Goal: Information Seeking & Learning: Learn about a topic

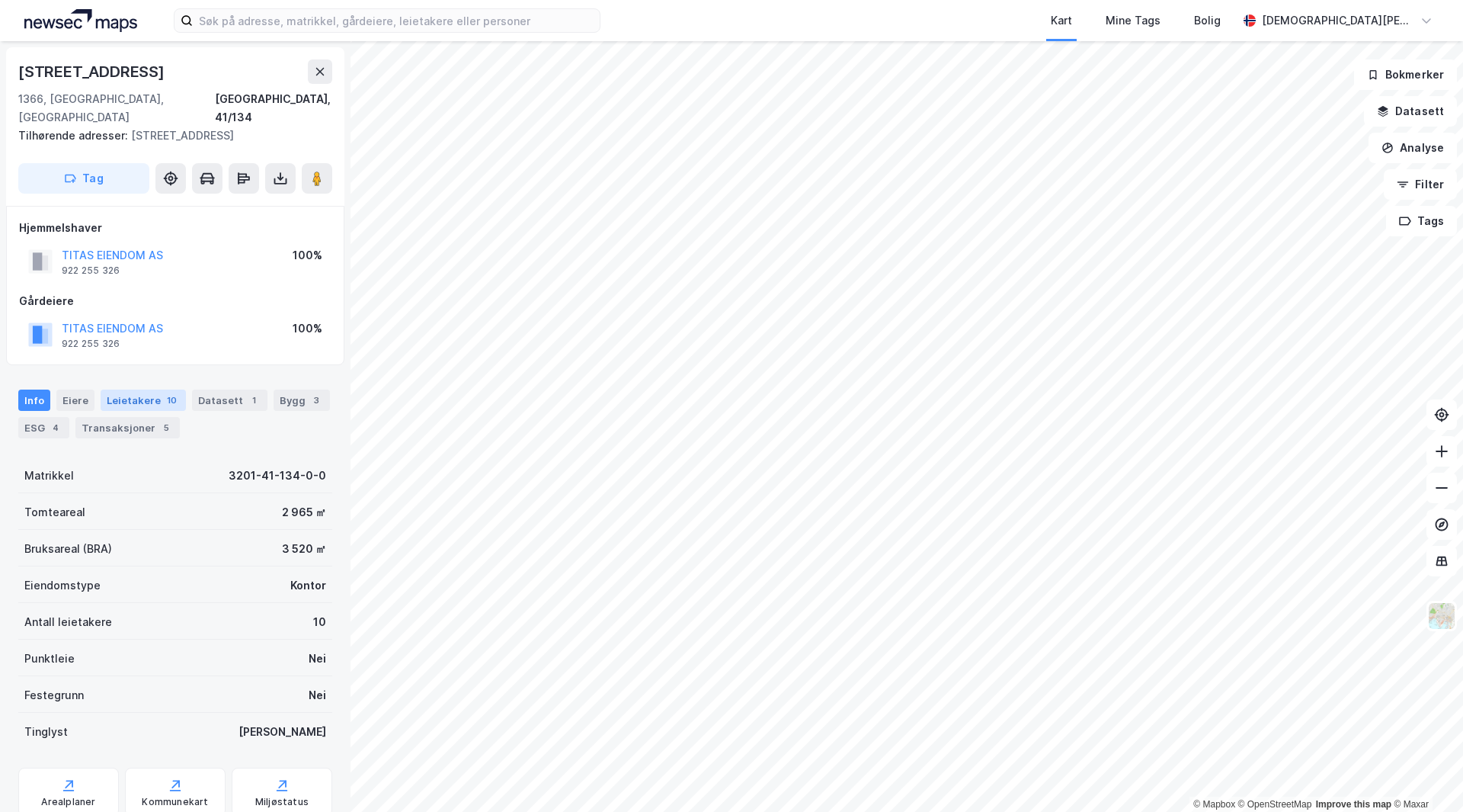
click at [131, 390] on div "Leietakere 10" at bounding box center [143, 400] width 86 height 21
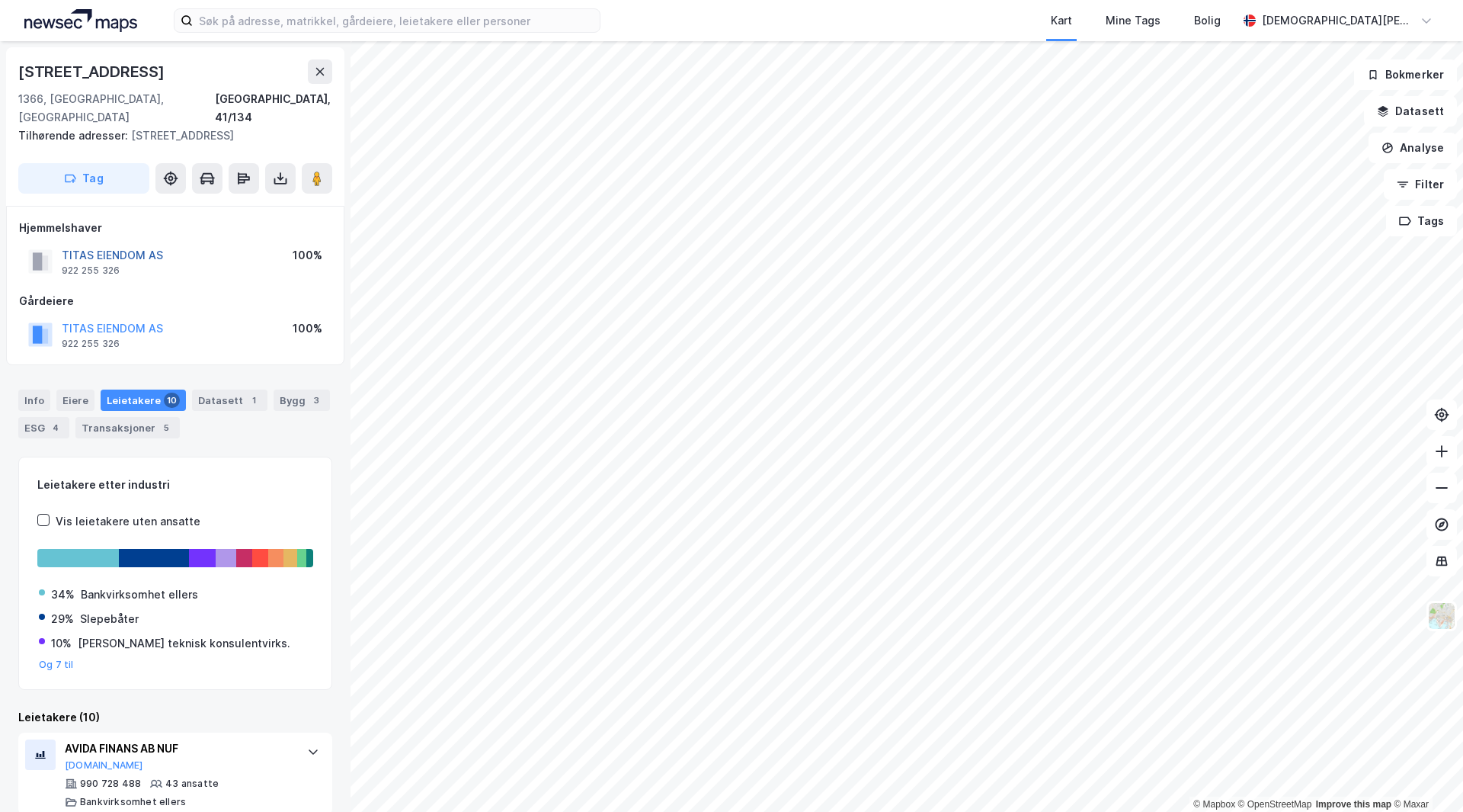
click at [0, 0] on button "TITAS EIENDOM AS" at bounding box center [0, 0] width 0 height 0
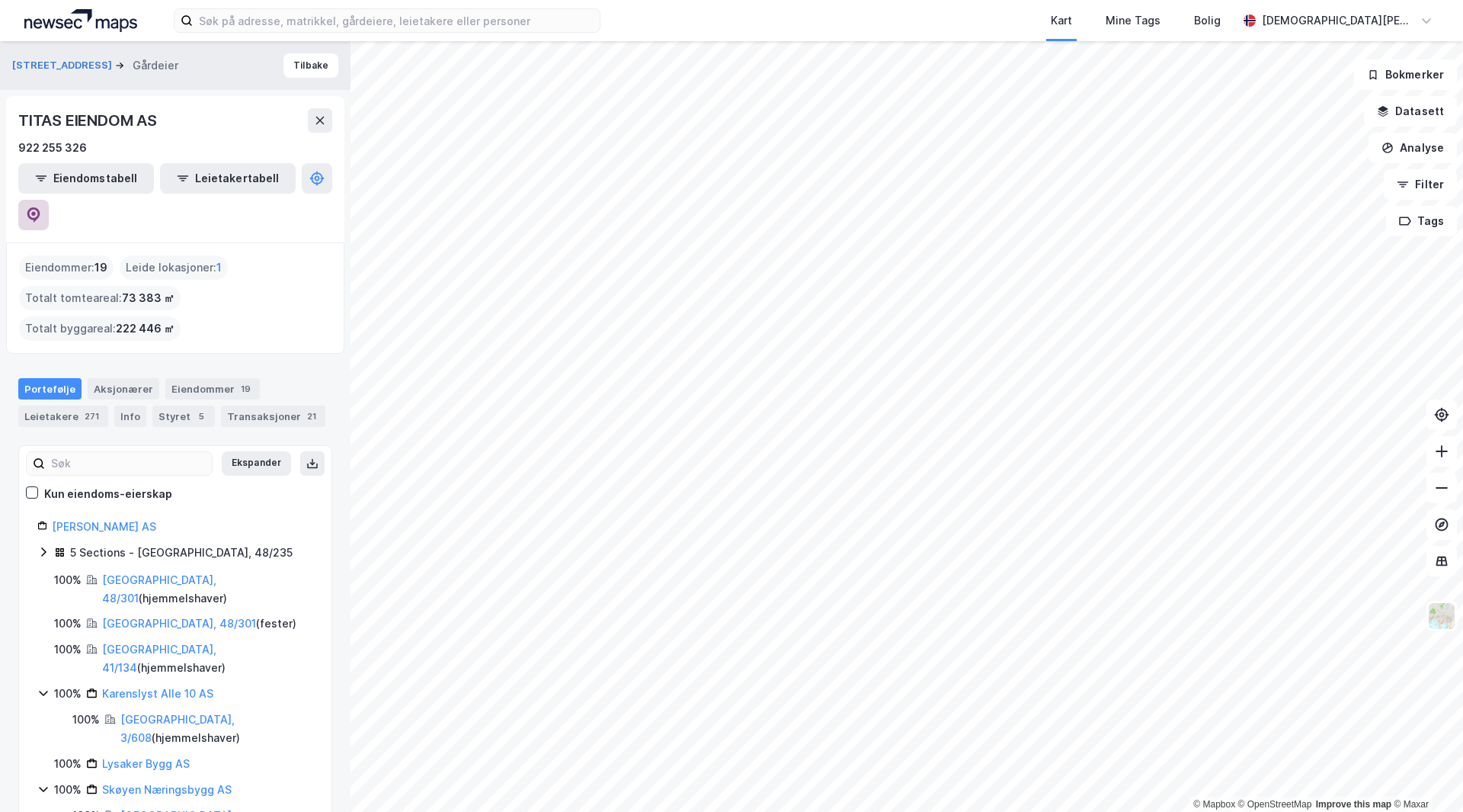
click at [41, 207] on icon at bounding box center [33, 215] width 15 height 15
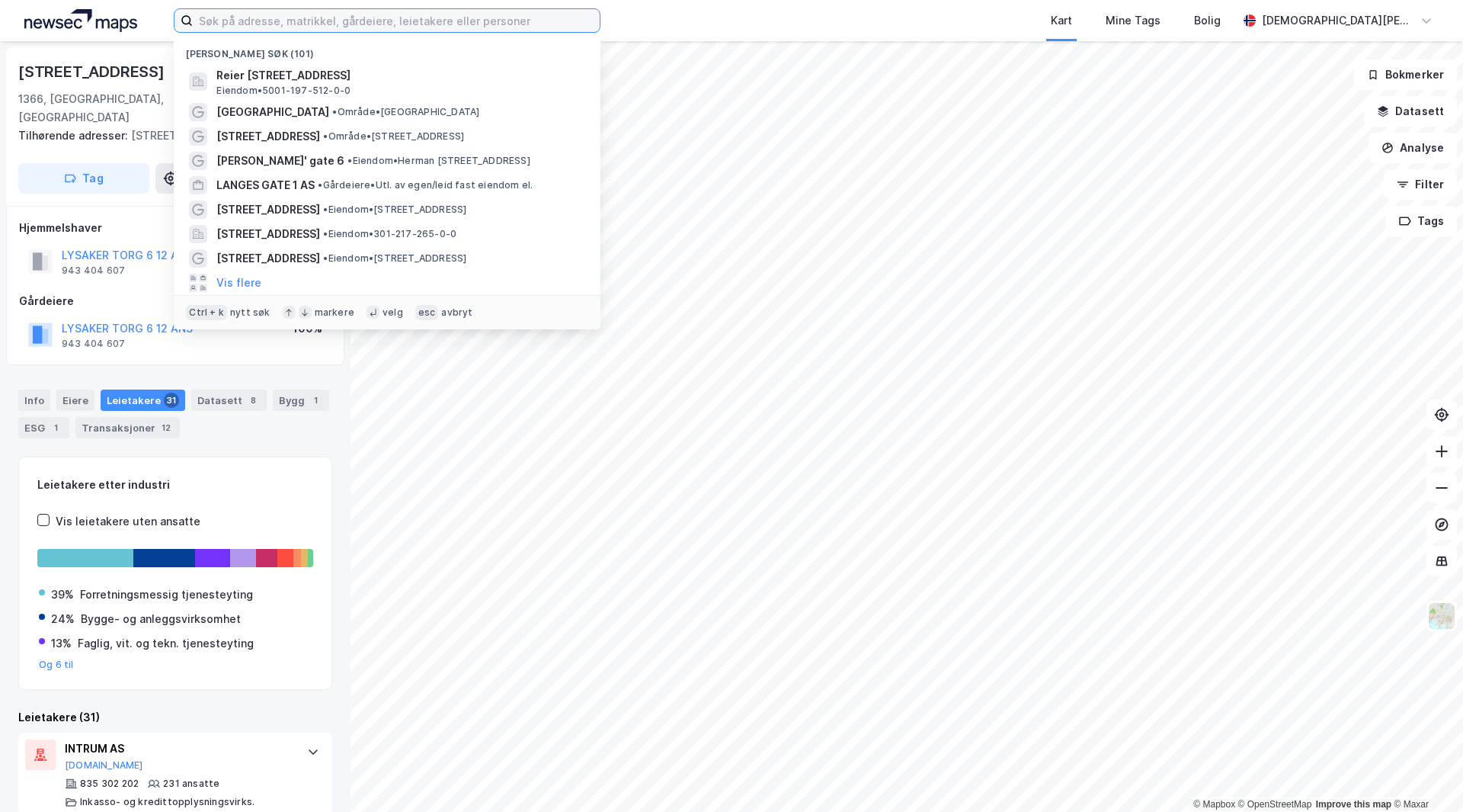
click at [295, 21] on input at bounding box center [396, 20] width 407 height 23
paste input "Torgallmenningen 2."
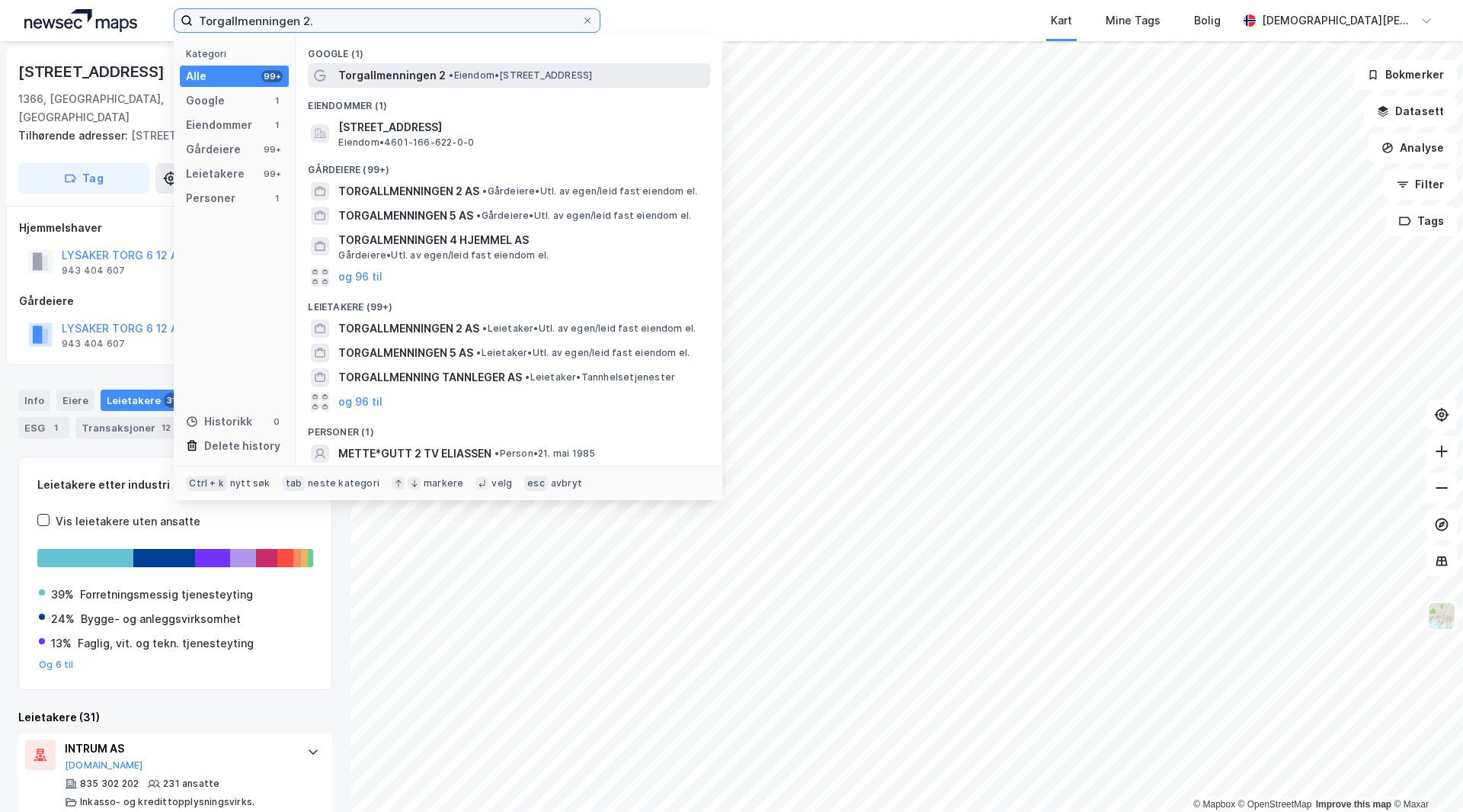
type input "Torgallmenningen 2."
click at [364, 74] on span "Torgallmenningen 2" at bounding box center [392, 75] width 108 height 19
